Goal: Navigation & Orientation: Find specific page/section

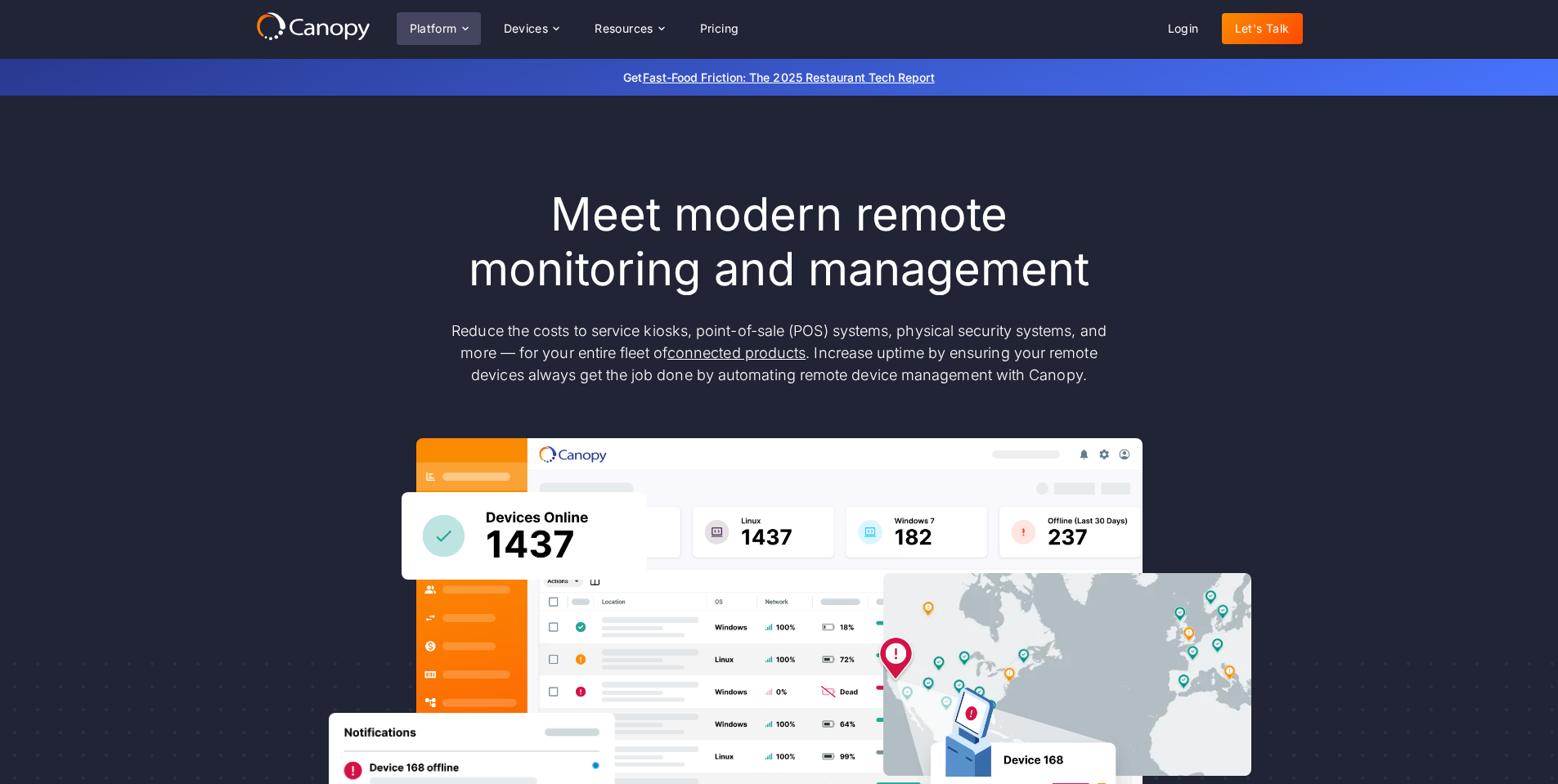
click at [454, 28] on div "Platform" at bounding box center [434, 28] width 48 height 11
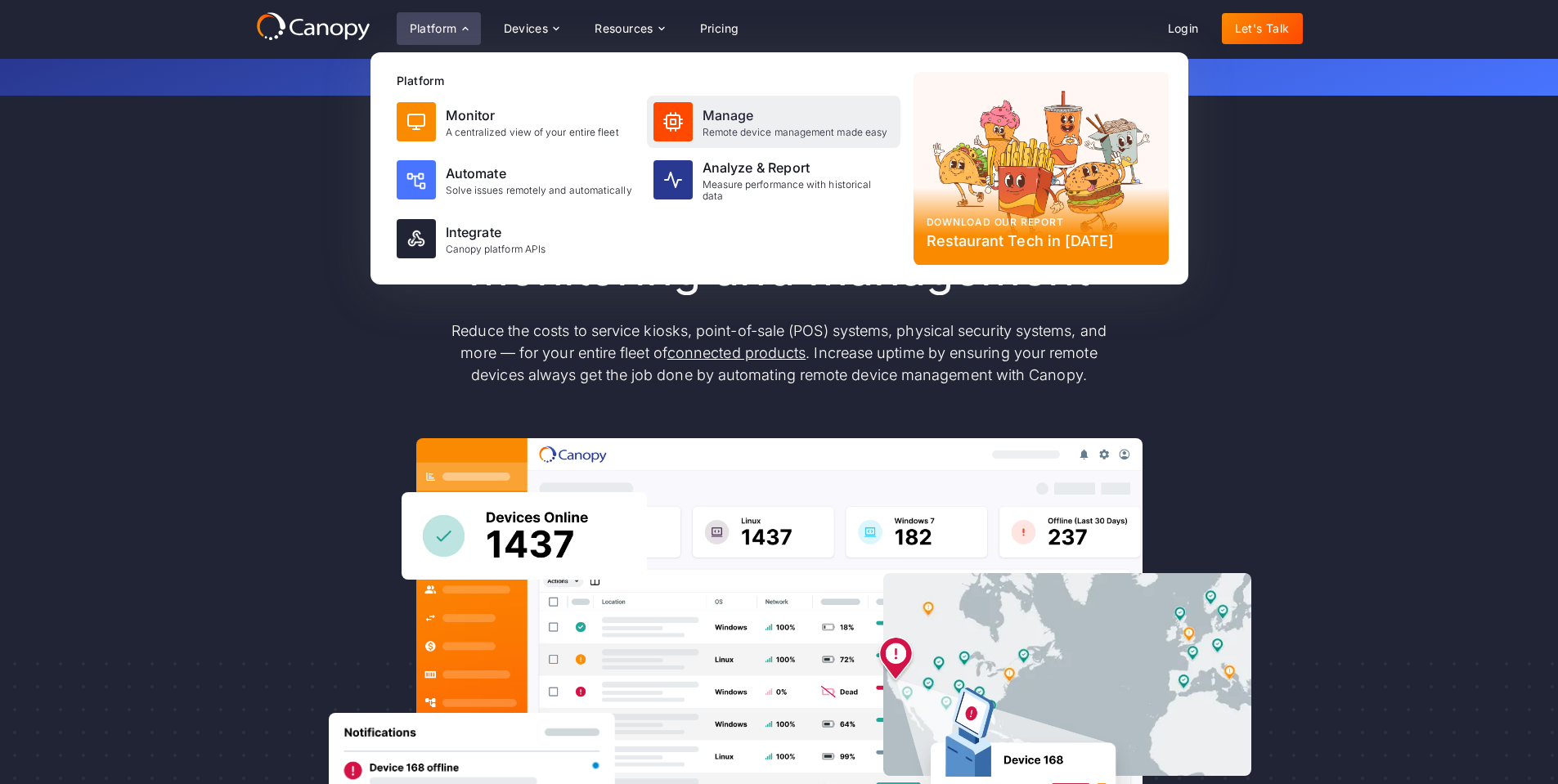
click at [805, 119] on div "Manage" at bounding box center [795, 115] width 186 height 19
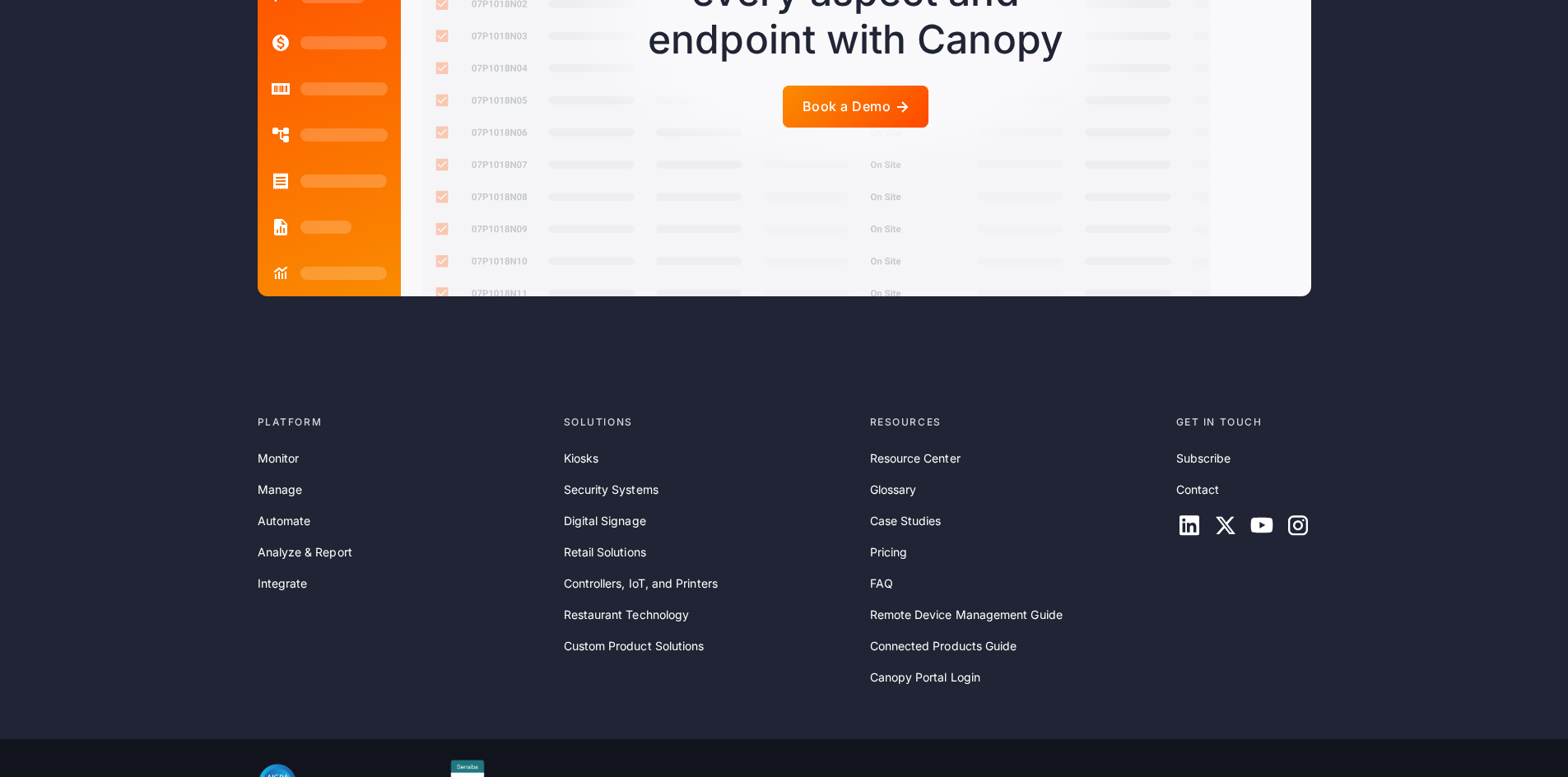
scroll to position [4205, 0]
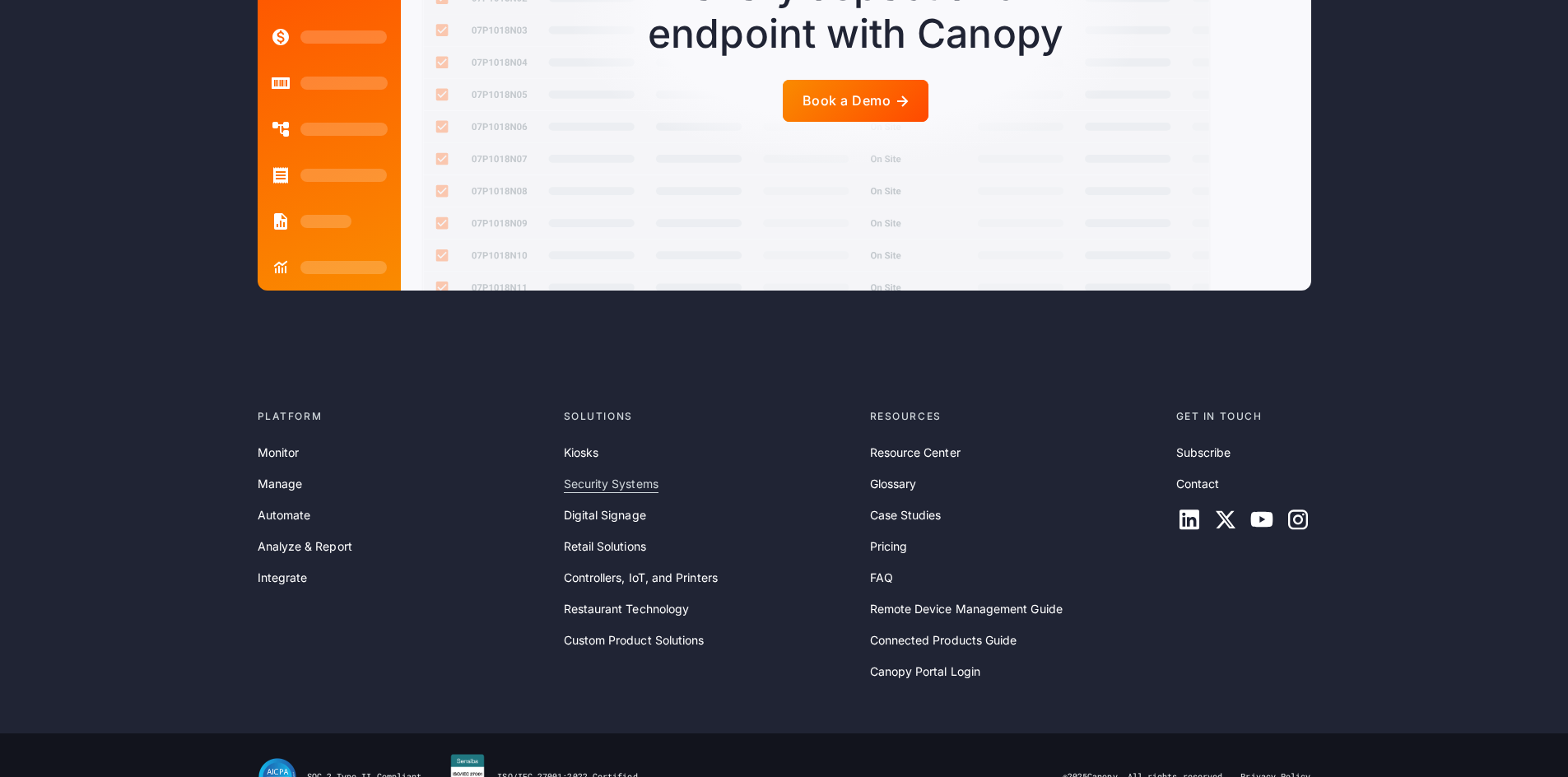
click at [584, 475] on link "Security Systems" at bounding box center [611, 484] width 95 height 18
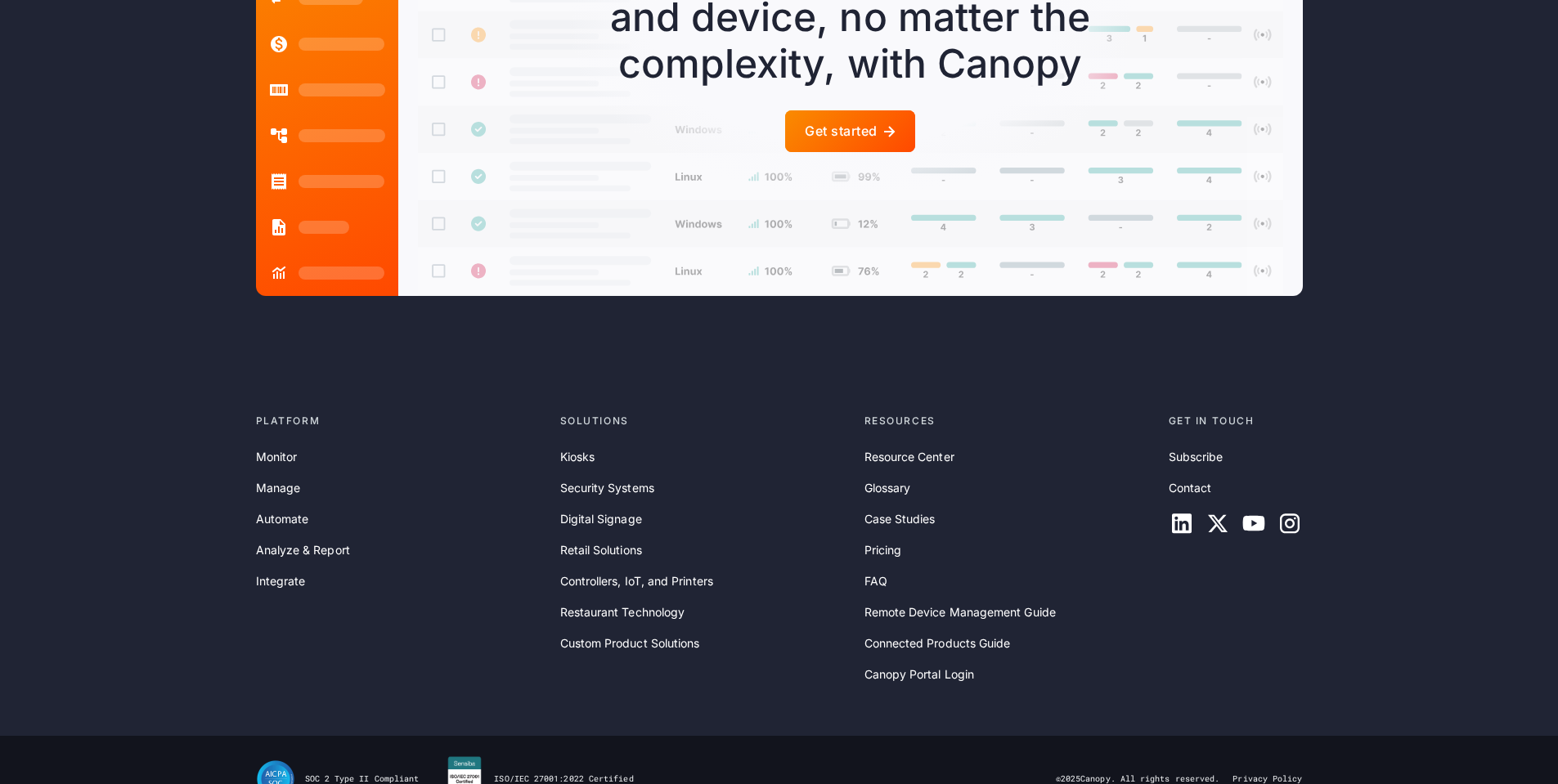
scroll to position [4785, 0]
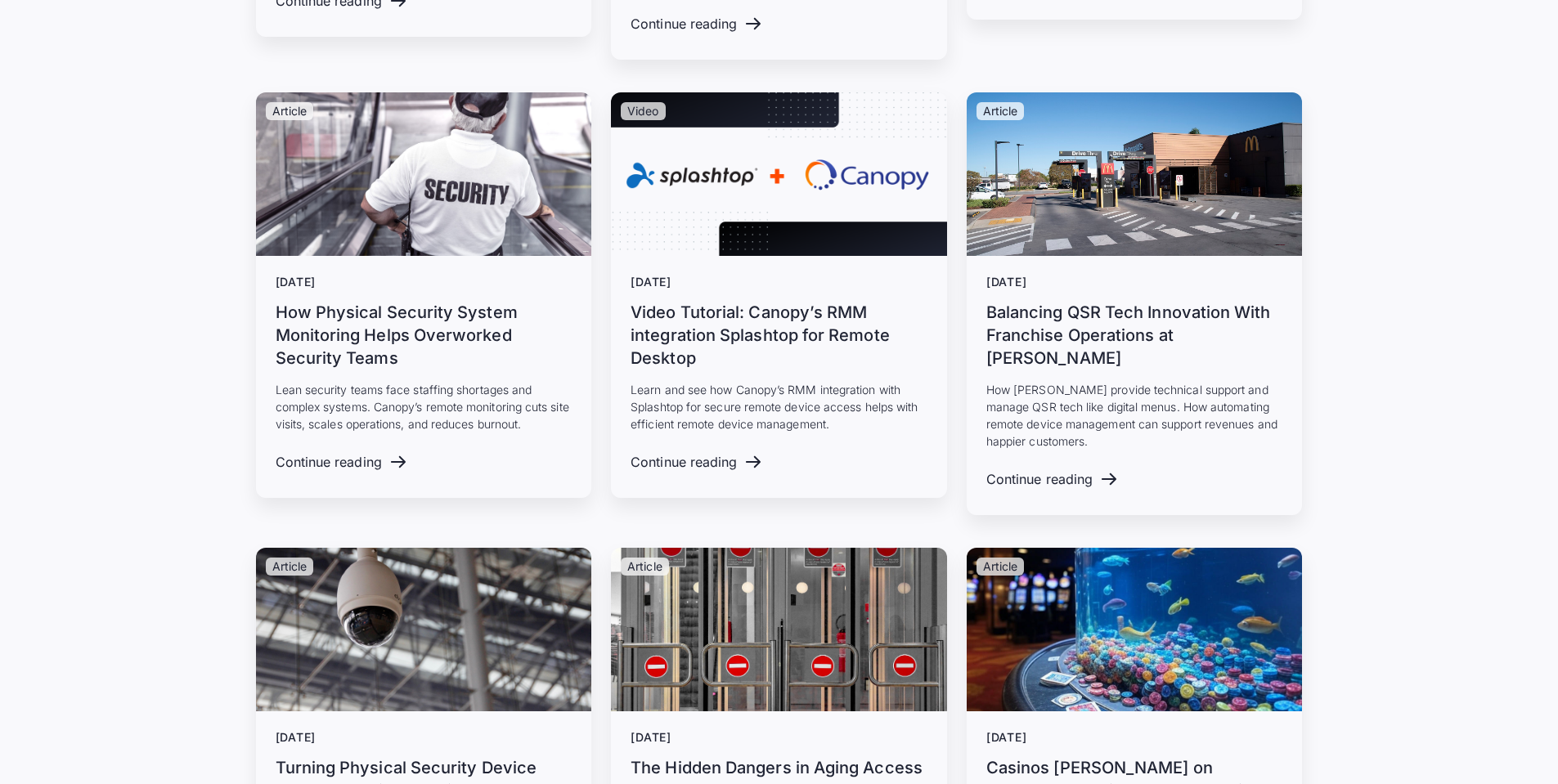
scroll to position [2044, 0]
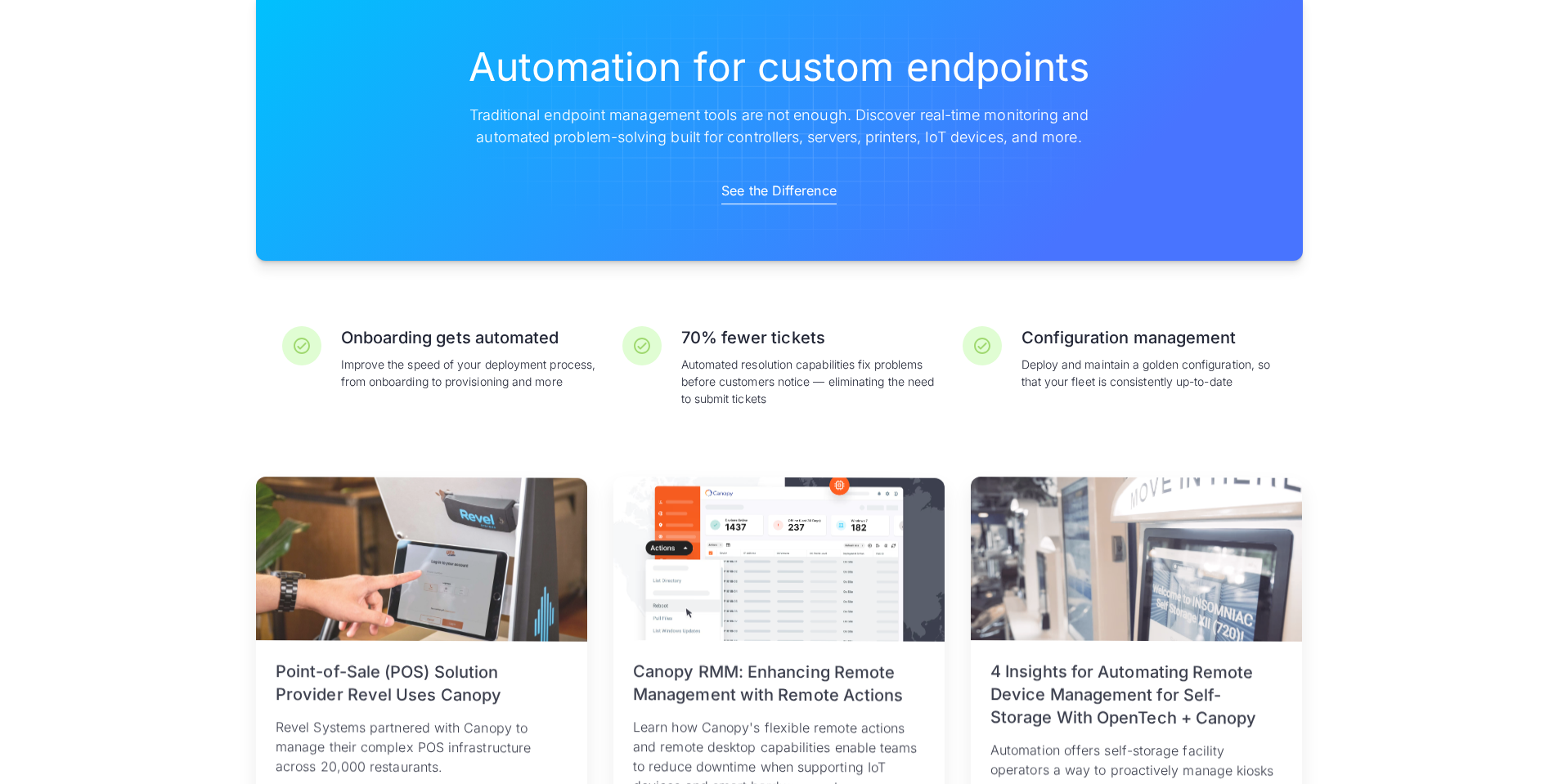
scroll to position [3025, 0]
